Goal: Transaction & Acquisition: Purchase product/service

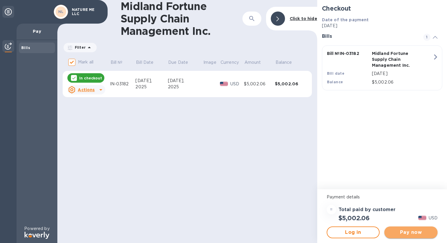
click at [413, 231] on span "Pay now" at bounding box center [411, 232] width 44 height 7
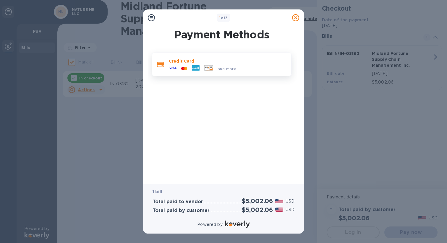
click at [200, 57] on div "Credit Card and more..." at bounding box center [227, 64] width 122 height 17
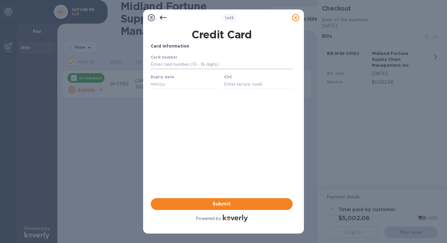
click at [189, 67] on input "text" at bounding box center [222, 64] width 142 height 9
type input "[CREDIT_CARD_NUMBER]"
type input "07/29"
type input "748"
click at [226, 201] on span "Submit" at bounding box center [221, 204] width 132 height 7
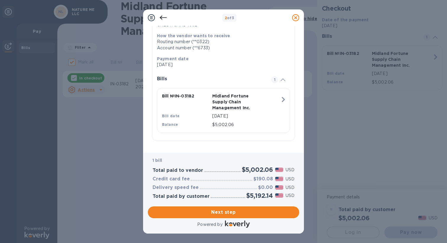
scroll to position [85, 0]
